Goal: Task Accomplishment & Management: Complete application form

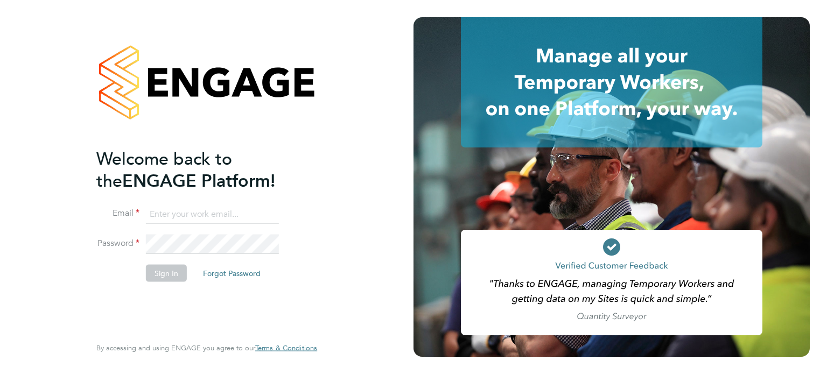
type input "[PERSON_NAME][EMAIL_ADDRESS][PERSON_NAME][DOMAIN_NAME]"
click at [177, 274] on button "Sign In" at bounding box center [166, 272] width 41 height 17
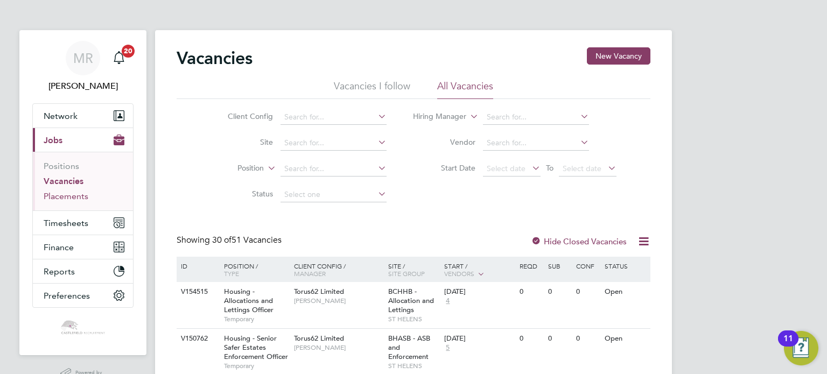
click at [80, 197] on link "Placements" at bounding box center [66, 196] width 45 height 10
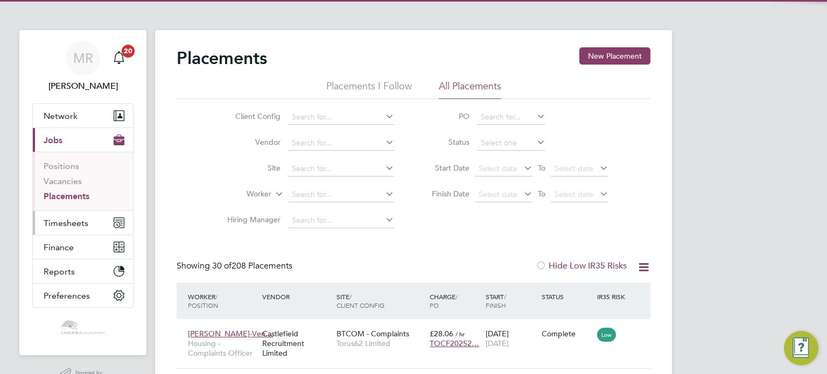
click at [78, 219] on span "Timesheets" at bounding box center [66, 223] width 45 height 10
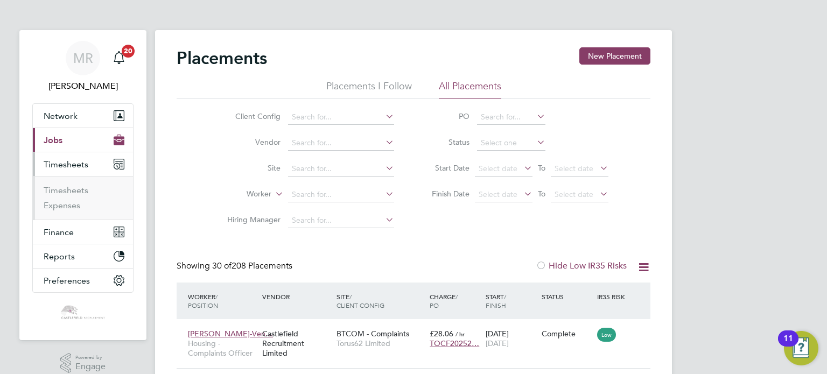
click at [83, 131] on button "Current page: Jobs" at bounding box center [83, 140] width 100 height 24
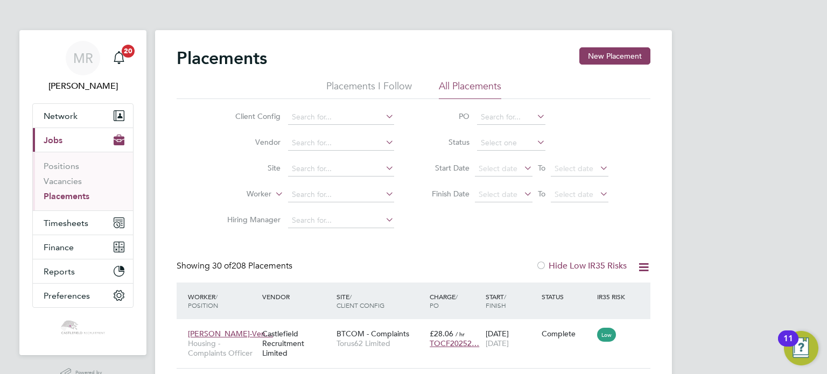
click at [80, 144] on button "Current page: Jobs" at bounding box center [83, 140] width 100 height 24
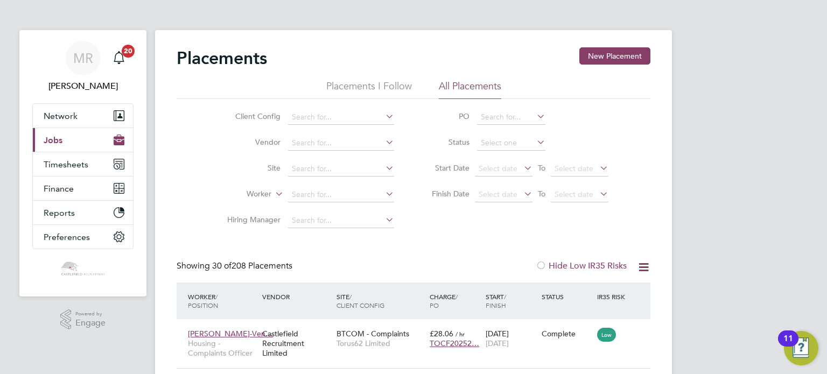
click at [95, 134] on button "Current page: Jobs" at bounding box center [83, 140] width 100 height 24
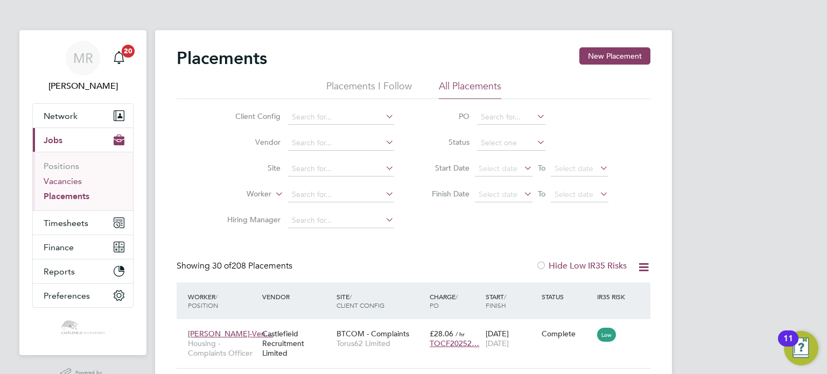
click at [71, 183] on link "Vacancies" at bounding box center [63, 181] width 38 height 10
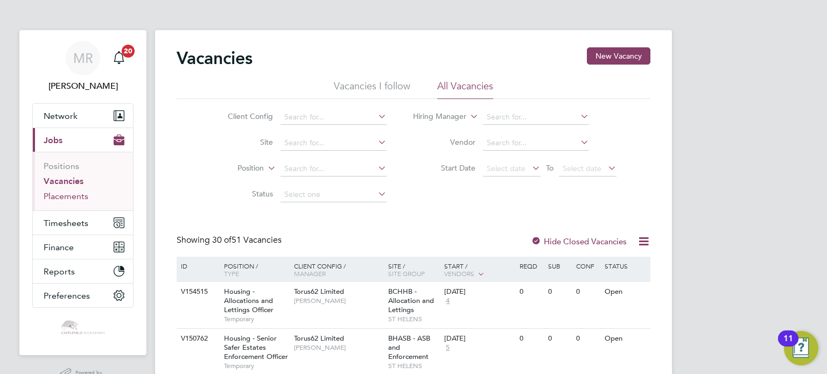
click at [69, 191] on link "Placements" at bounding box center [66, 196] width 45 height 10
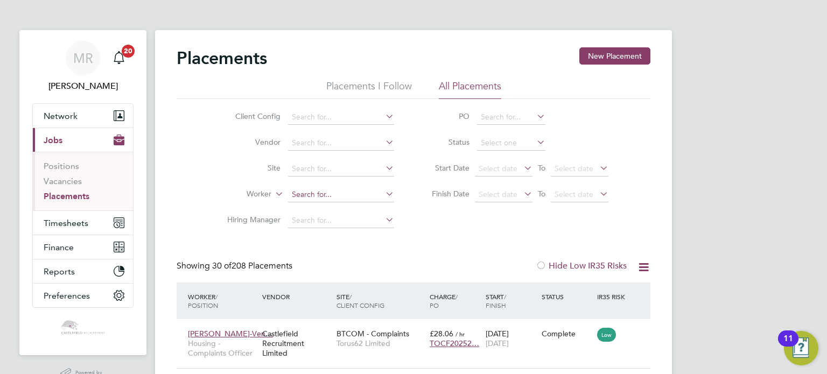
click at [349, 189] on input at bounding box center [341, 194] width 106 height 15
type input "s"
click at [328, 207] on li "[PERSON_NAME]" at bounding box center [341, 209] width 107 height 15
type input "[PERSON_NAME]"
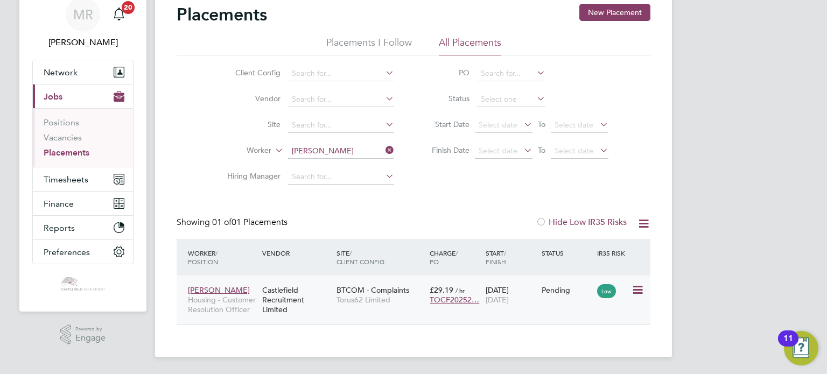
click at [635, 288] on icon at bounding box center [637, 290] width 11 height 13
click at [584, 358] on li "Start" at bounding box center [605, 356] width 76 height 15
type input "[PERSON_NAME]"
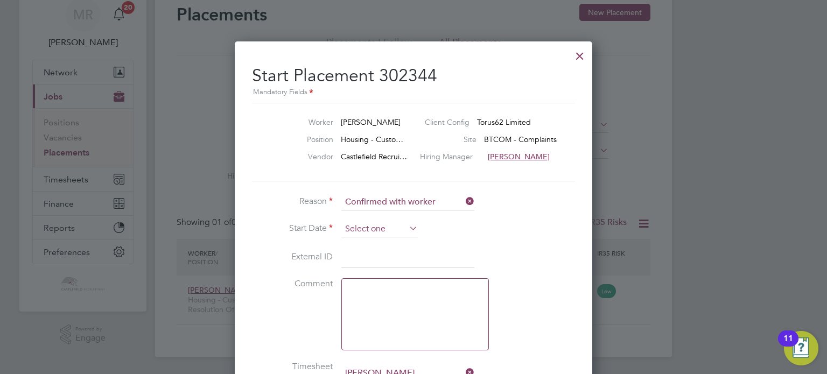
click at [379, 226] on input at bounding box center [379, 229] width 76 height 16
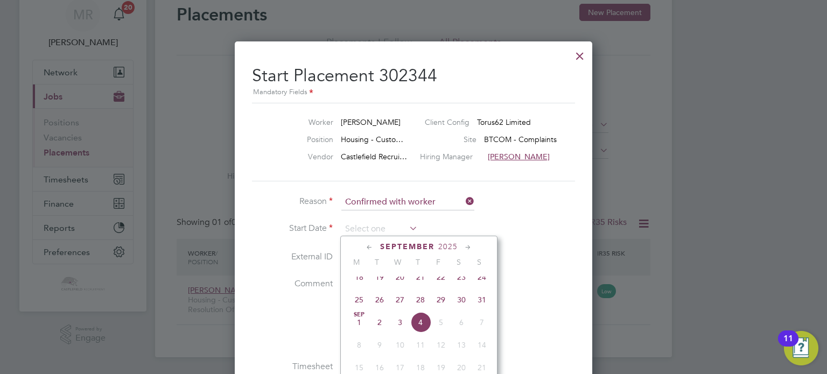
click at [362, 331] on span "[DATE]" at bounding box center [359, 322] width 20 height 20
type input "[DATE]"
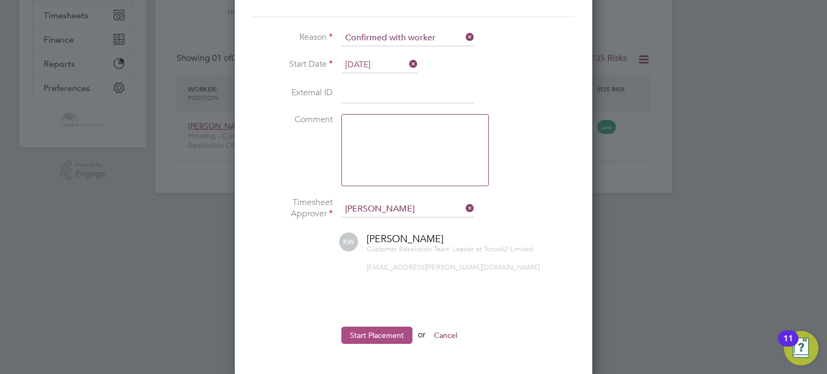
click at [375, 327] on button "Start Placement" at bounding box center [376, 335] width 71 height 17
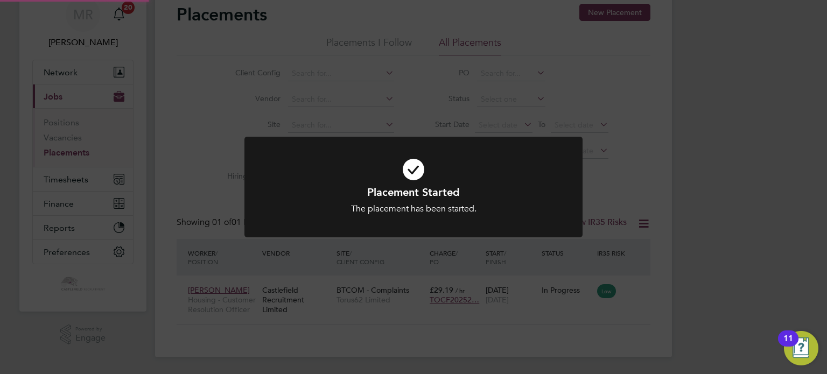
click at [491, 129] on div "Placement Started The placement has been started. Cancel Okay" at bounding box center [413, 187] width 827 height 374
